Goal: Task Accomplishment & Management: Manage account settings

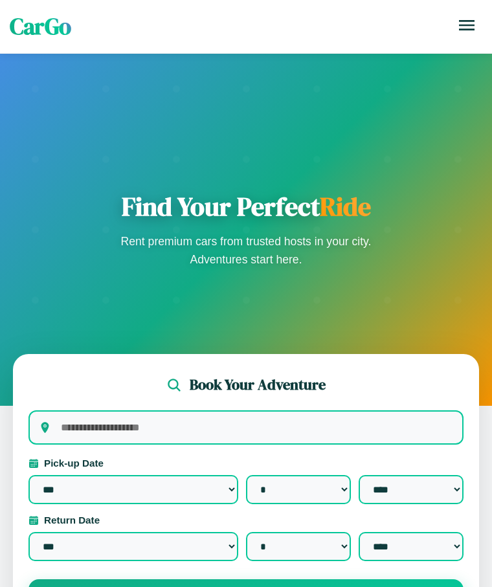
select select "*"
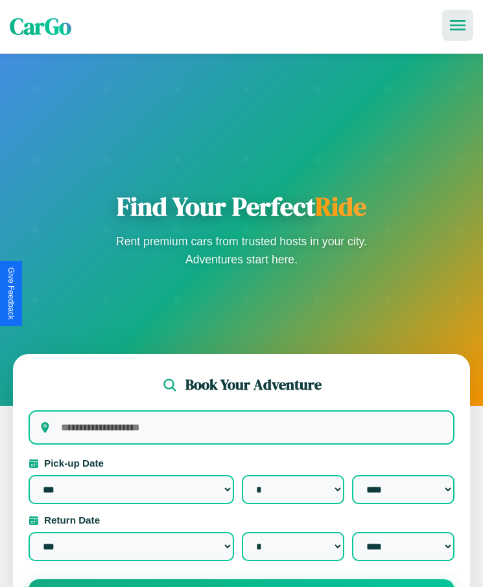
click at [457, 25] on icon at bounding box center [458, 25] width 16 height 10
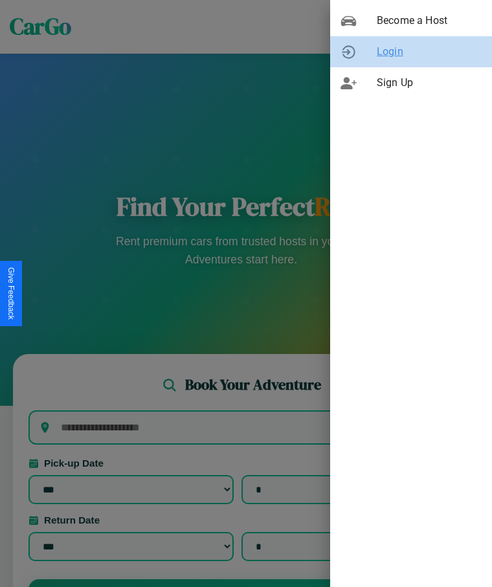
click at [411, 52] on span "Login" at bounding box center [429, 52] width 105 height 16
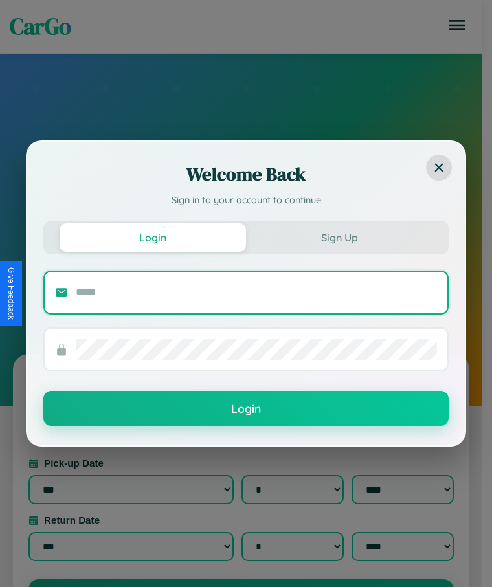
click at [256, 292] on input "text" at bounding box center [256, 292] width 361 height 21
type input "**********"
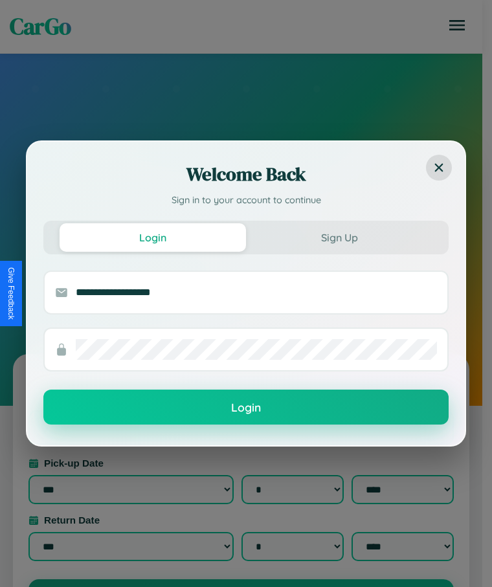
click at [246, 408] on button "Login" at bounding box center [245, 407] width 405 height 35
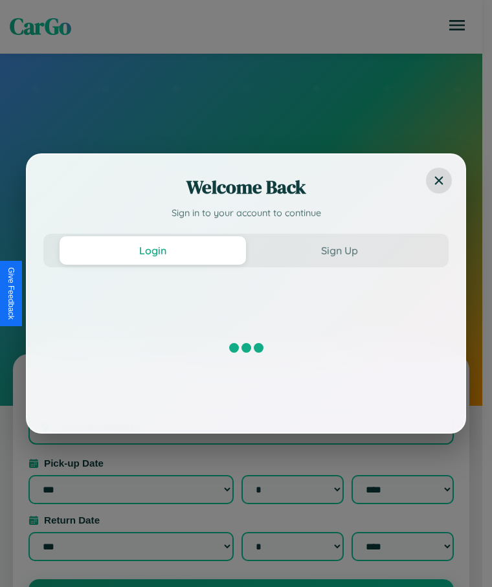
select select "*"
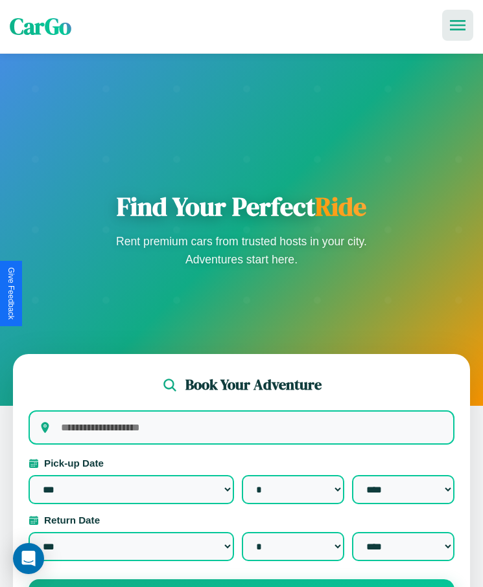
click at [457, 25] on icon at bounding box center [458, 25] width 16 height 10
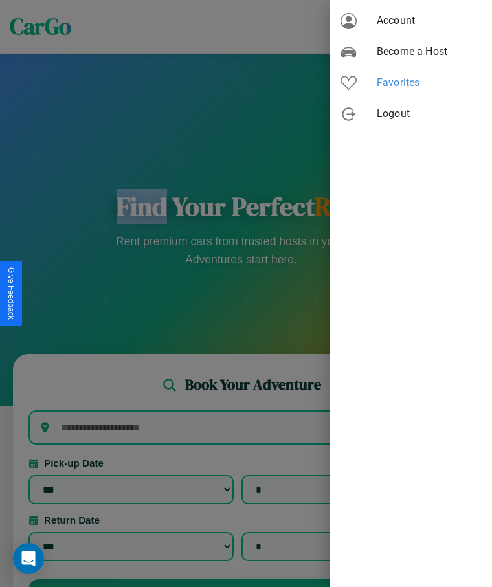
click at [411, 83] on span "Favorites" at bounding box center [429, 83] width 105 height 16
